Goal: Task Accomplishment & Management: Use online tool/utility

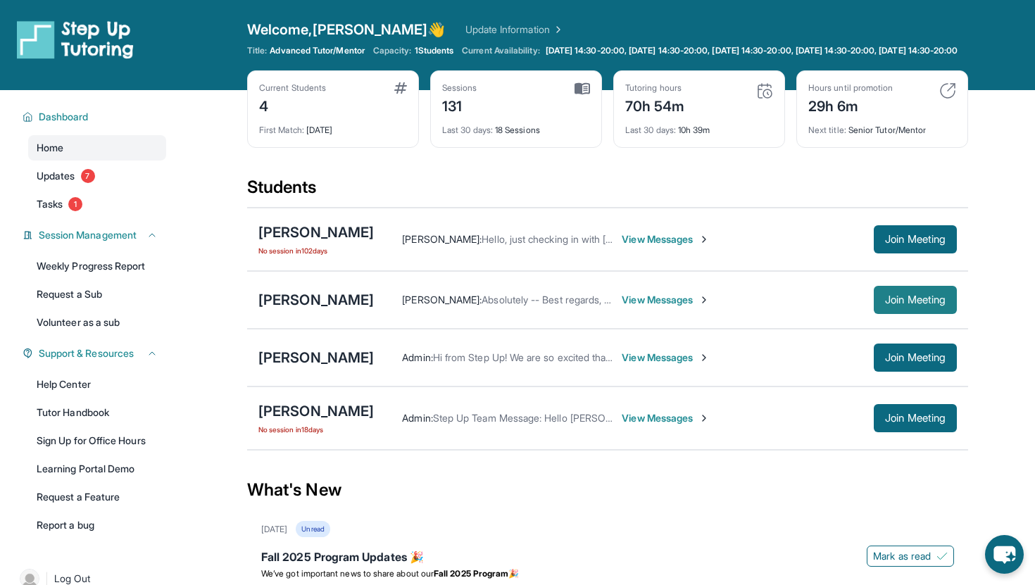
click at [885, 304] on span "Join Meeting" at bounding box center [915, 300] width 61 height 8
click at [904, 304] on span "Join Meeting" at bounding box center [915, 300] width 61 height 8
